Goal: Task Accomplishment & Management: Manage account settings

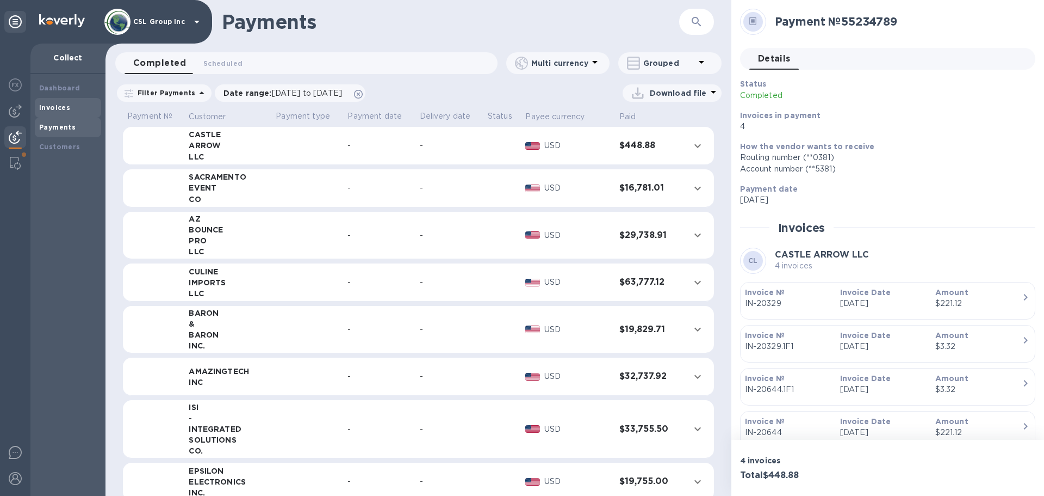
click at [63, 106] on b "Invoices" at bounding box center [54, 107] width 31 height 8
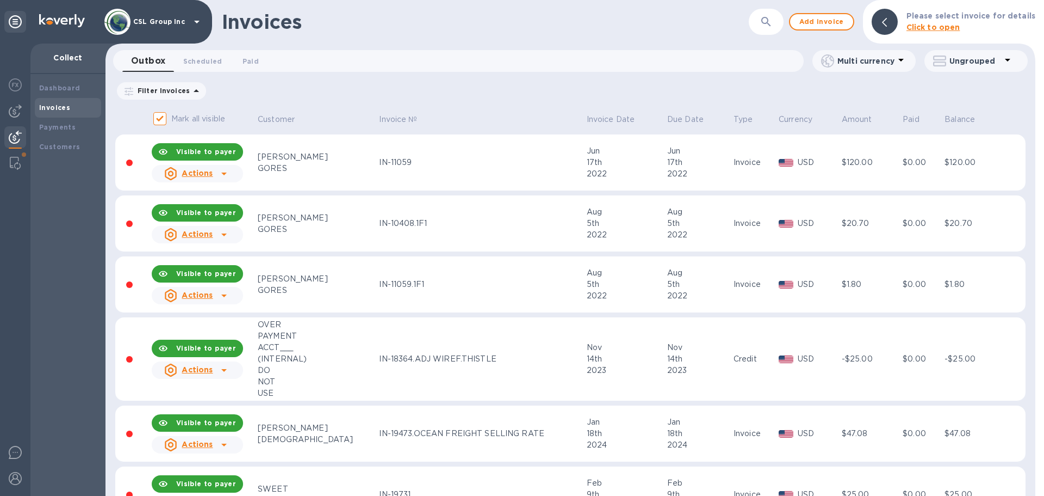
click at [215, 65] on span "Scheduled 0" at bounding box center [202, 60] width 39 height 11
